Goal: Task Accomplishment & Management: Use online tool/utility

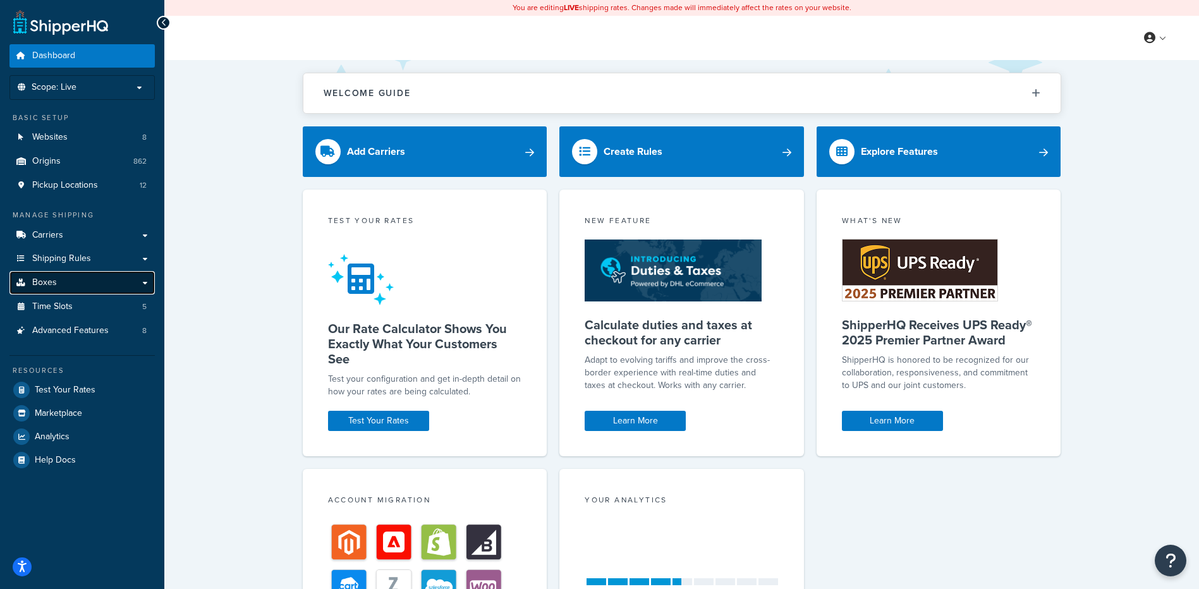
click at [67, 282] on link "Boxes" at bounding box center [81, 282] width 145 height 23
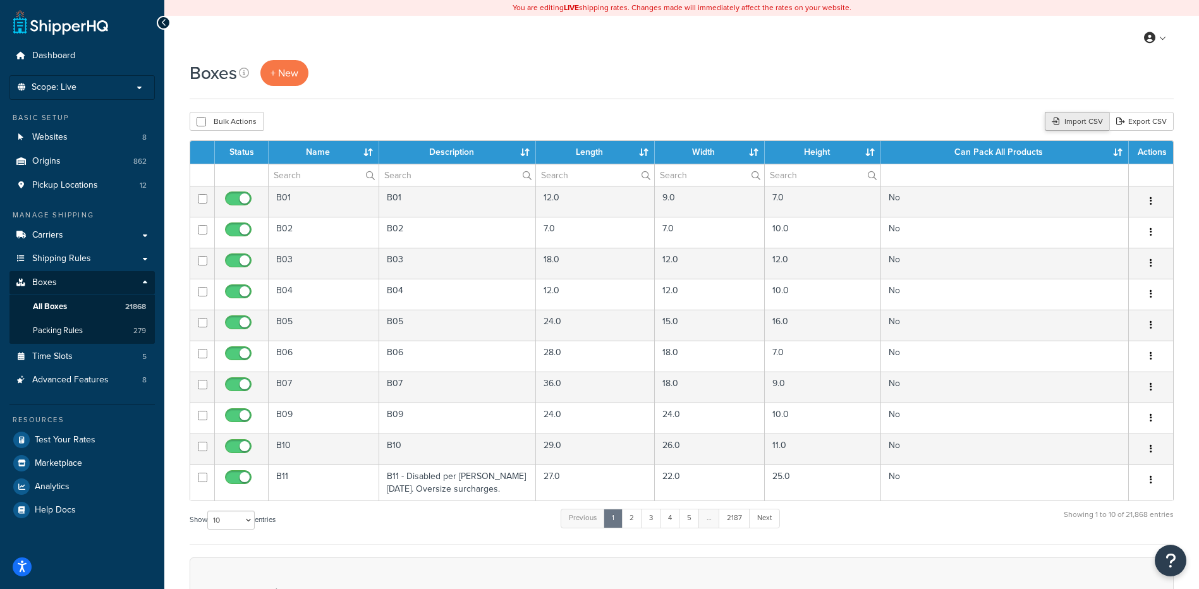
click at [1062, 116] on div "Import CSV" at bounding box center [1077, 121] width 64 height 19
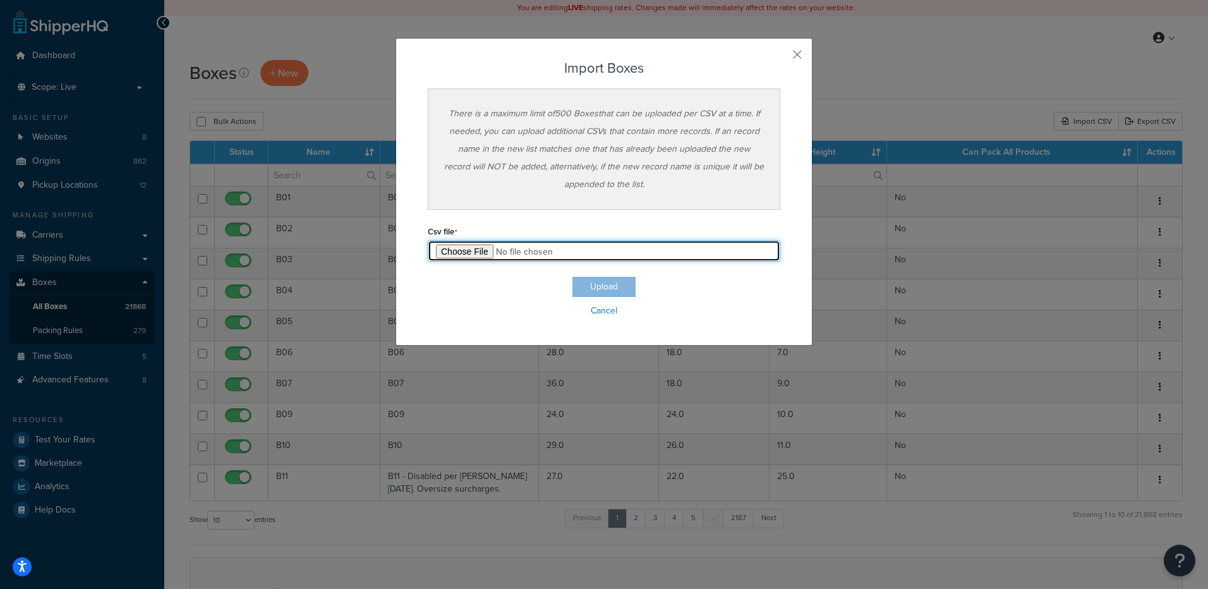
click at [479, 244] on input "file" at bounding box center [604, 250] width 353 height 21
type input "C:\fakepath\10_03_2025_box_dims.csv"
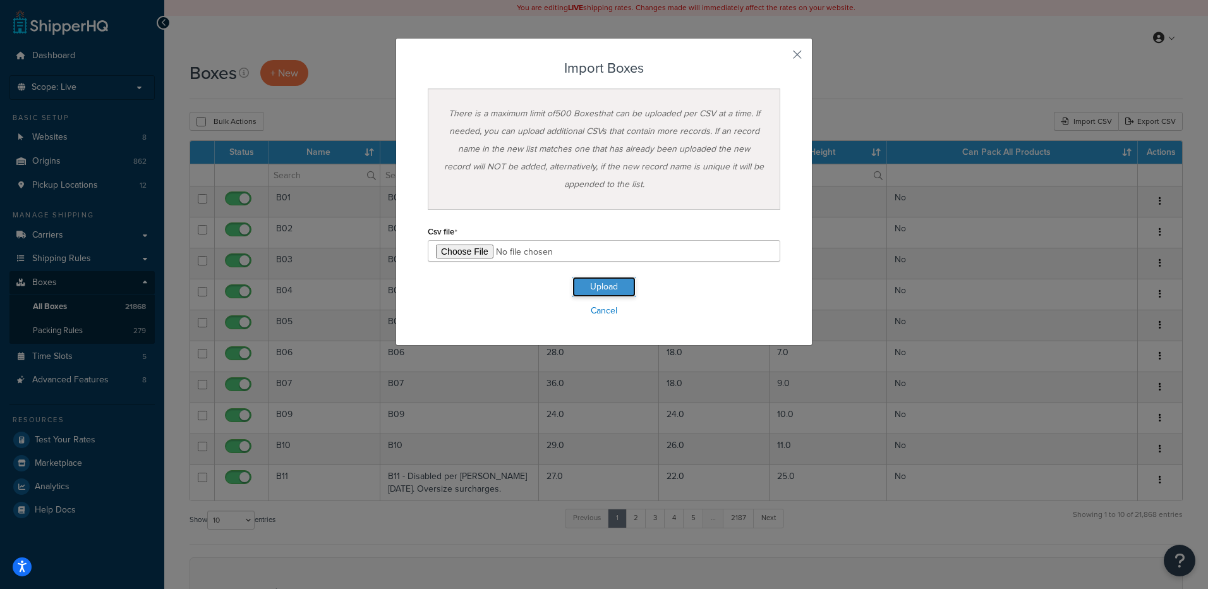
click at [582, 293] on button "Upload" at bounding box center [604, 287] width 63 height 20
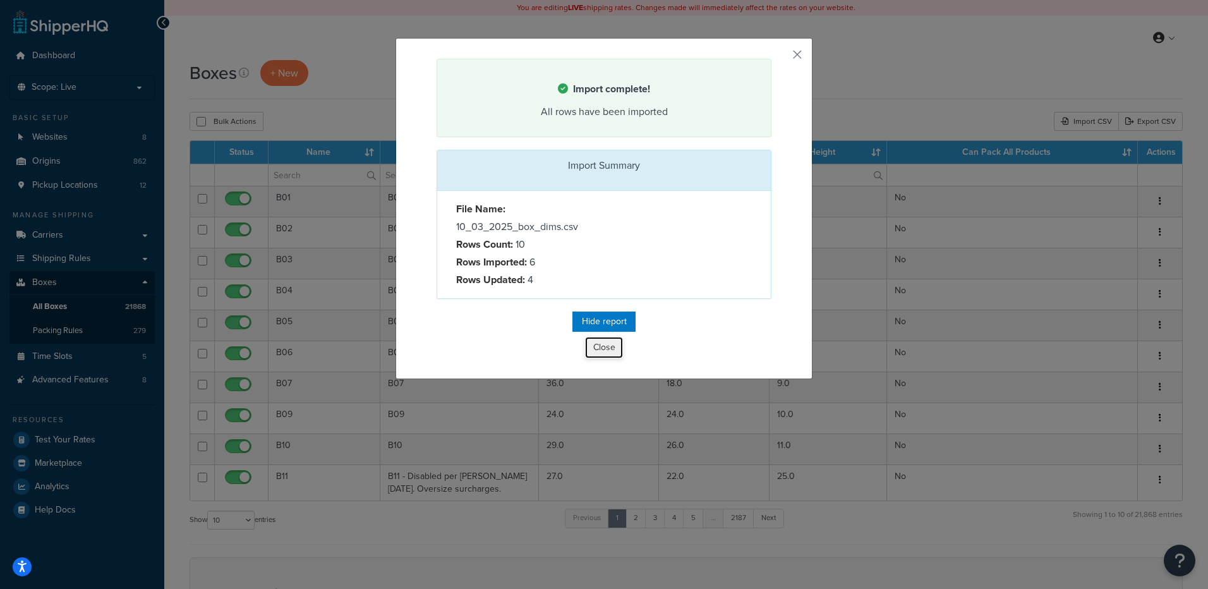
click at [600, 351] on button "Close" at bounding box center [604, 347] width 38 height 21
